Goal: Task Accomplishment & Management: Use online tool/utility

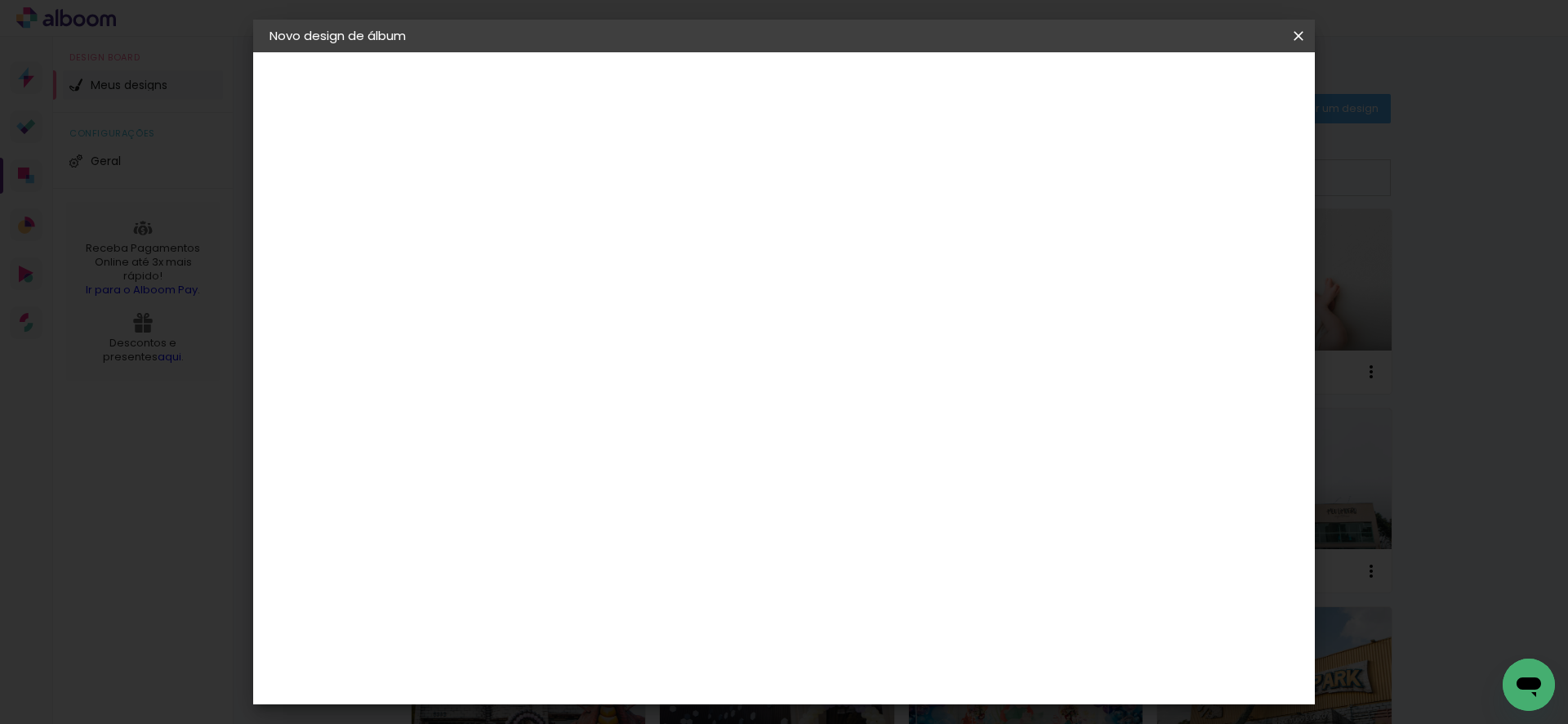
click at [536, 217] on input at bounding box center [536, 219] width 0 height 26
type input "Ensaio [PERSON_NAME]"
type paper-input "Ensaio [PERSON_NAME]"
click at [0, 0] on slot "Avançar" at bounding box center [0, 0] width 0 height 0
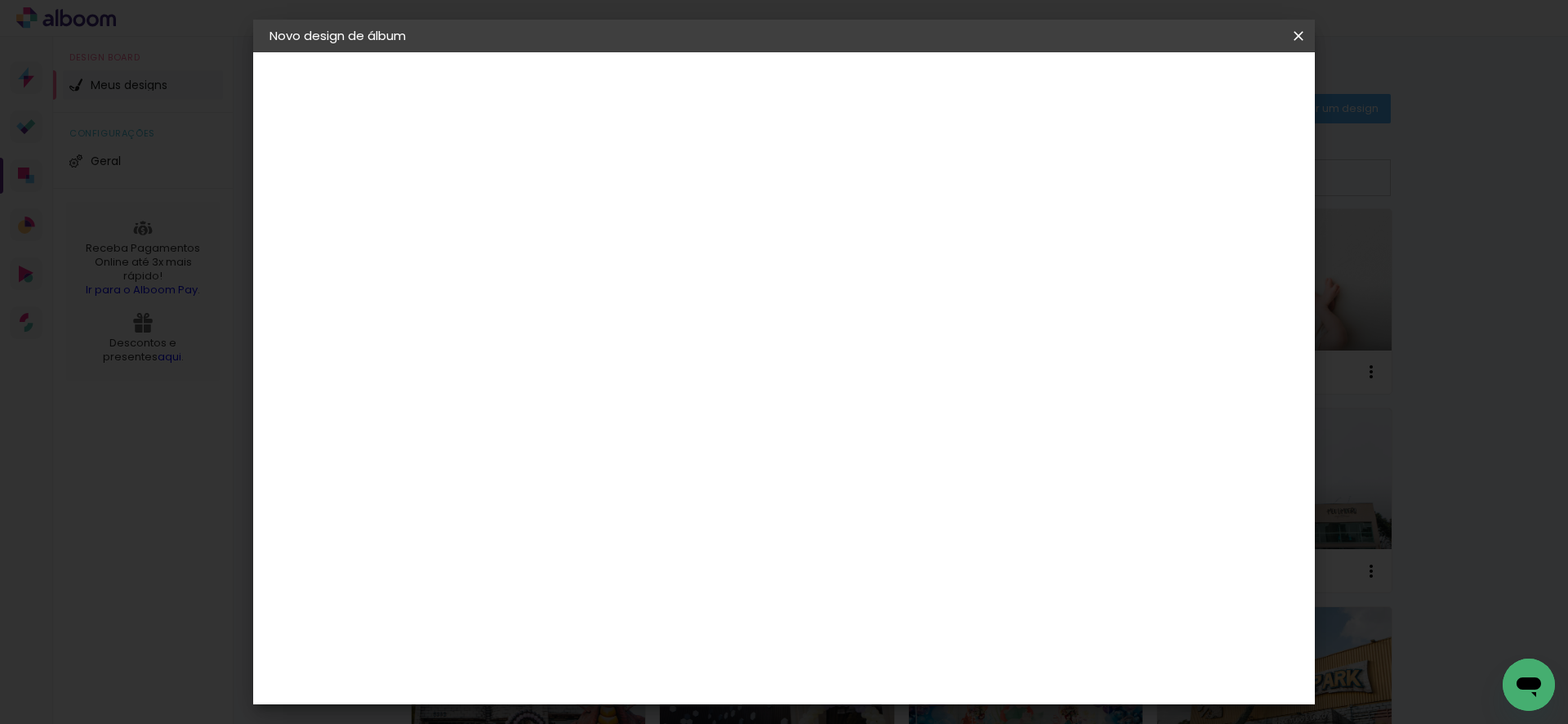
click at [0, 0] on slot "Avançar" at bounding box center [0, 0] width 0 height 0
click at [600, 272] on input "text" at bounding box center [568, 285] width 64 height 26
click at [0, 0] on slot "Padrão" at bounding box center [0, 0] width 0 height 0
type input "Padrão"
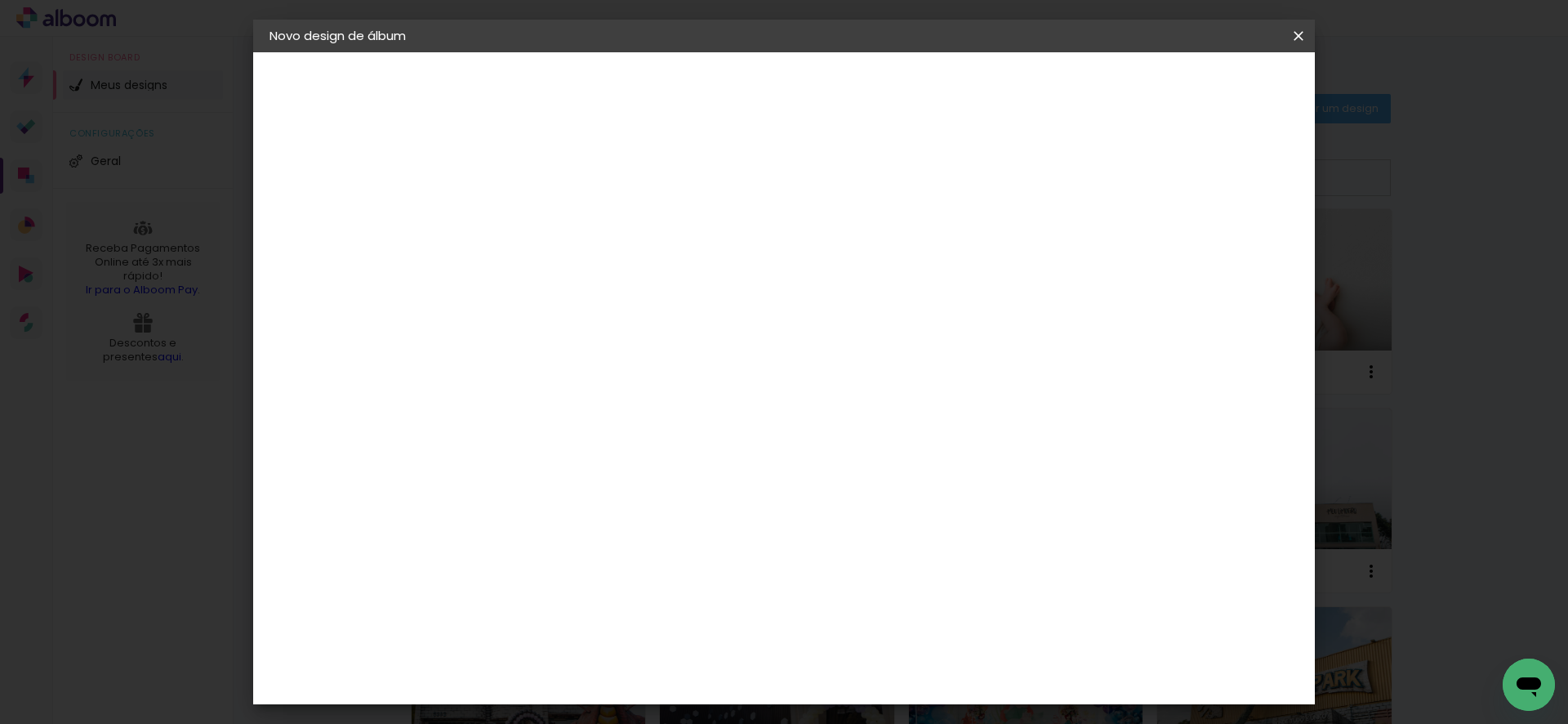
scroll to position [189, 0]
click at [0, 0] on slot "Avançar" at bounding box center [0, 0] width 0 height 0
click at [1225, 82] on paper-button "Iniciar design" at bounding box center [1172, 86] width 107 height 28
